Goal: Communication & Community: Answer question/provide support

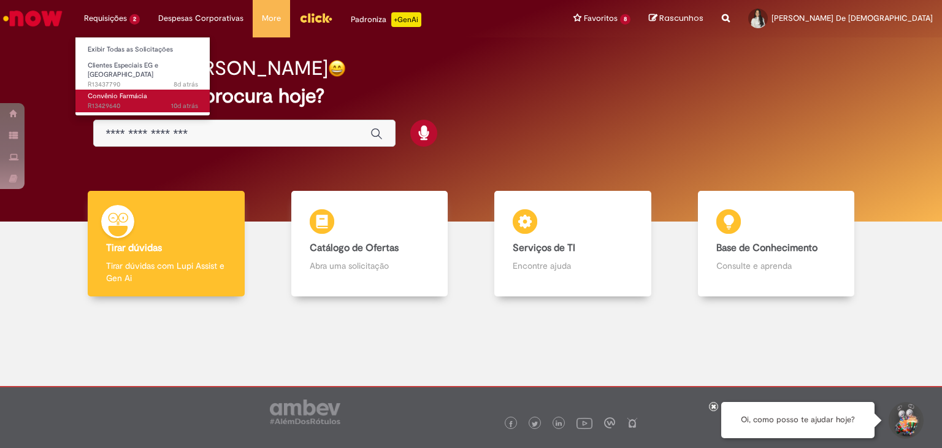
click at [128, 101] on span "10d atrás 10 dias atrás R13429640" at bounding box center [143, 106] width 110 height 10
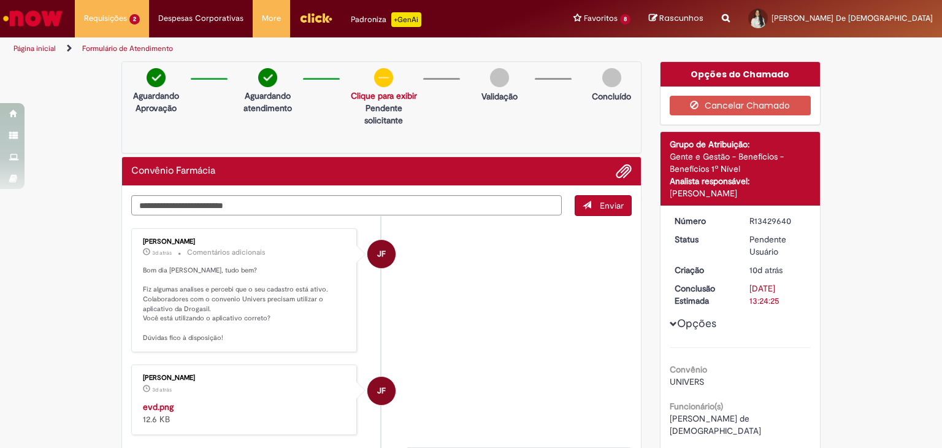
click at [238, 303] on p "Bom dia [PERSON_NAME], tudo bem? Fiz algumas analises e percebi que o seu cadas…" at bounding box center [245, 304] width 204 height 77
click at [218, 300] on p "Bom dia [PERSON_NAME], tudo bem? Fiz algumas analises e percebi que o seu cadas…" at bounding box center [245, 304] width 204 height 77
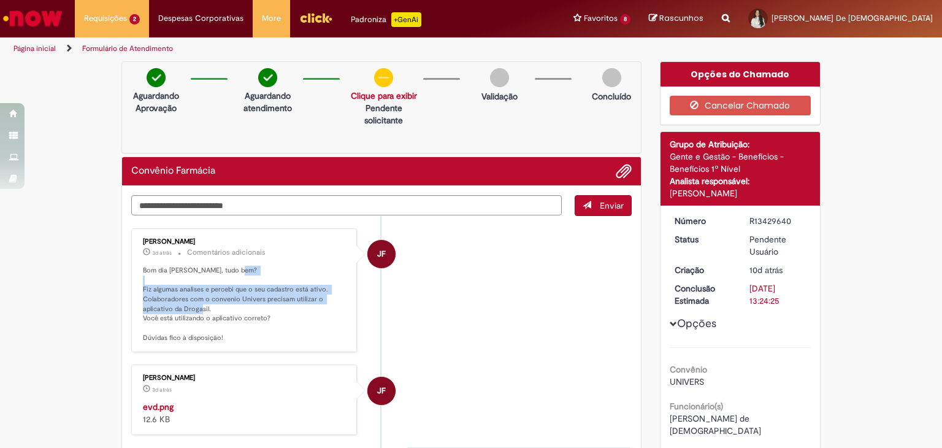
click at [218, 300] on p "Bom dia [PERSON_NAME], tudo bem? Fiz algumas analises e percebi que o seu cadas…" at bounding box center [245, 304] width 204 height 77
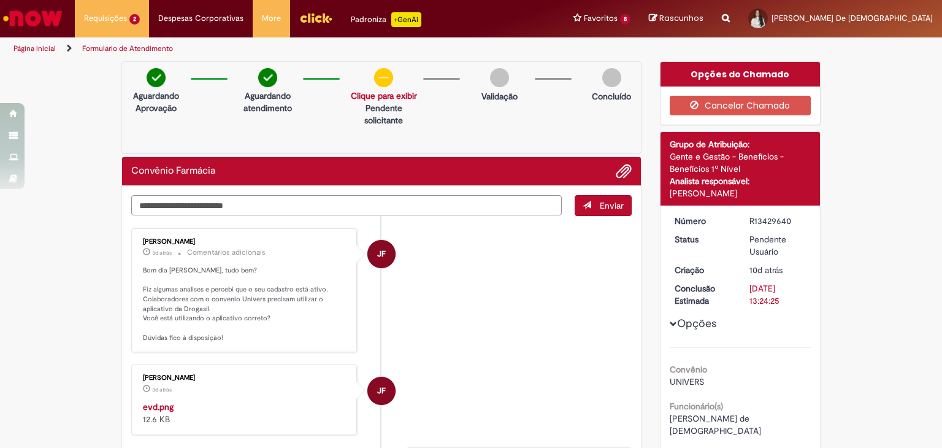
click at [234, 313] on p "Bom dia [PERSON_NAME], tudo bem? Fiz algumas analises e percebi que o seu cadas…" at bounding box center [245, 304] width 204 height 77
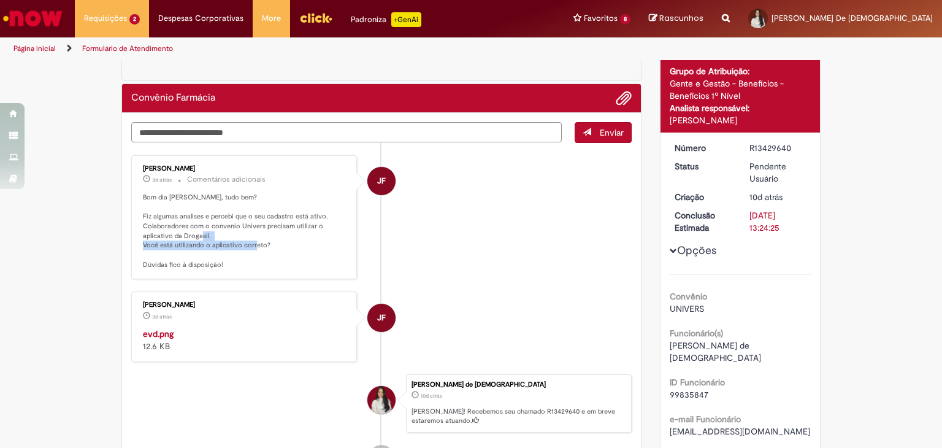
scroll to position [74, 0]
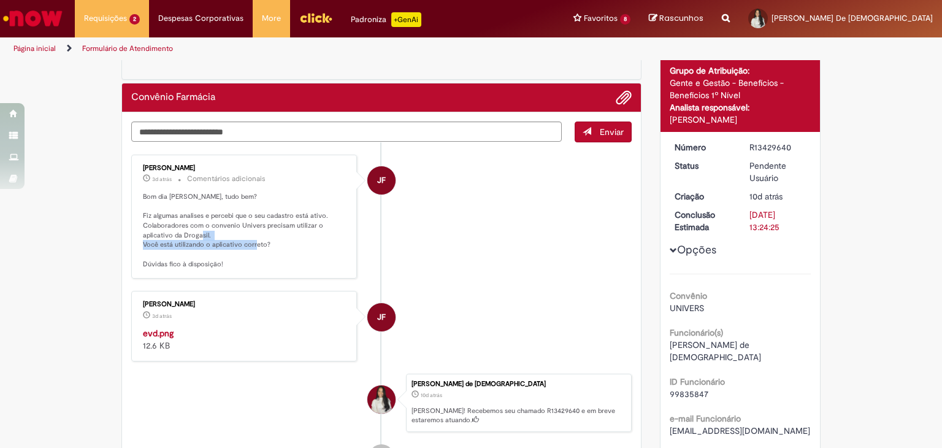
click at [236, 327] on img "Histórico de tíquete" at bounding box center [245, 327] width 204 height 0
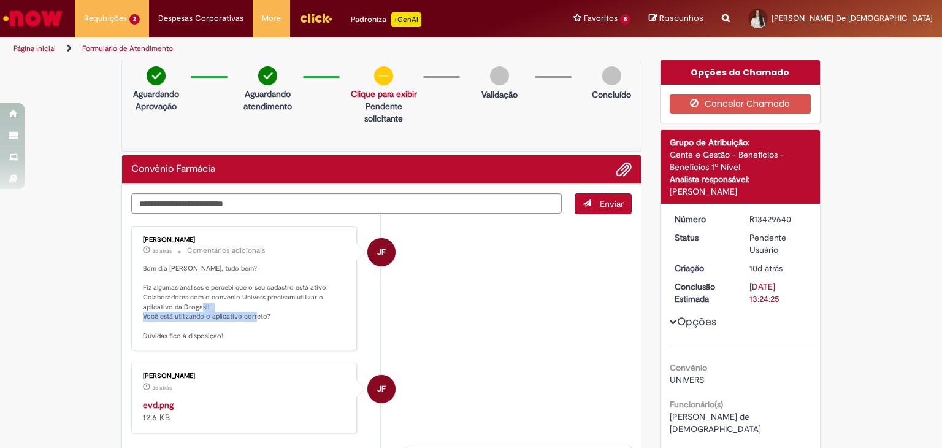
scroll to position [0, 0]
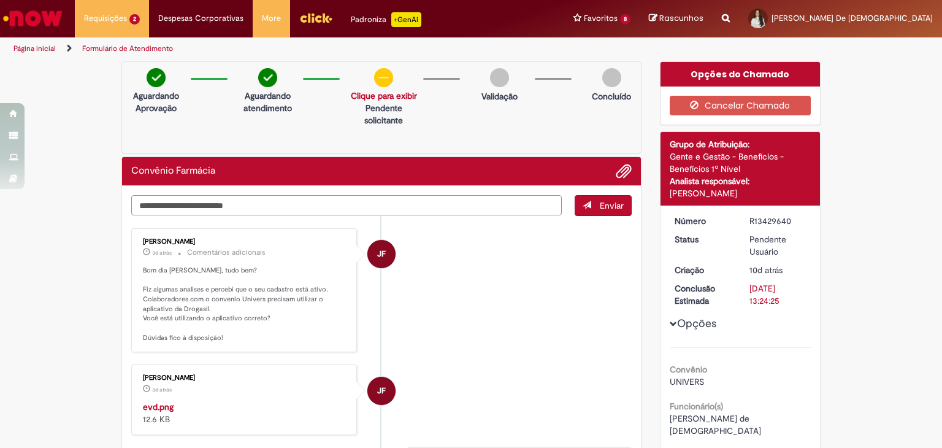
click at [486, 201] on textarea "Digite sua mensagem aqui..." at bounding box center [346, 205] width 431 height 21
type textarea "*"
type textarea "**********"
click at [623, 201] on button "Enviar" at bounding box center [603, 205] width 57 height 21
